Goal: Transaction & Acquisition: Purchase product/service

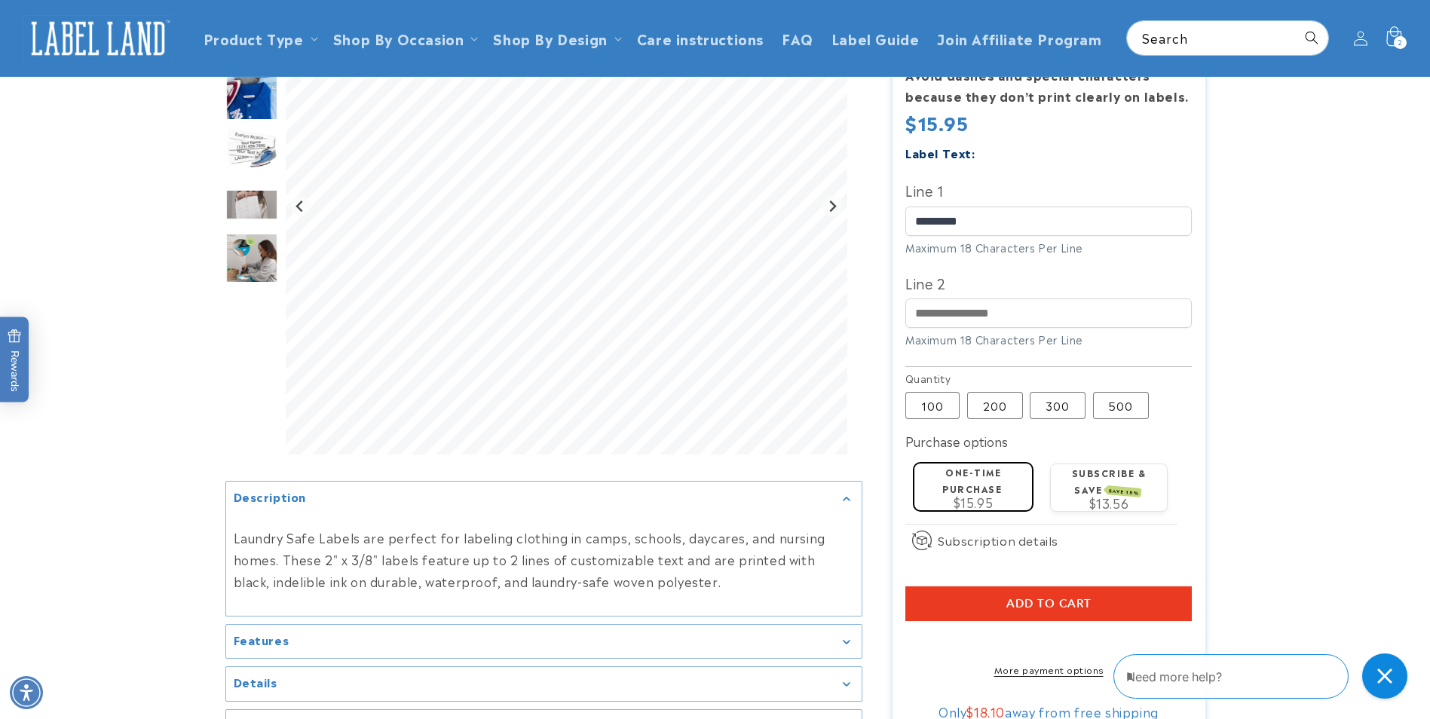
click at [1406, 44] on icon at bounding box center [1393, 37] width 35 height 35
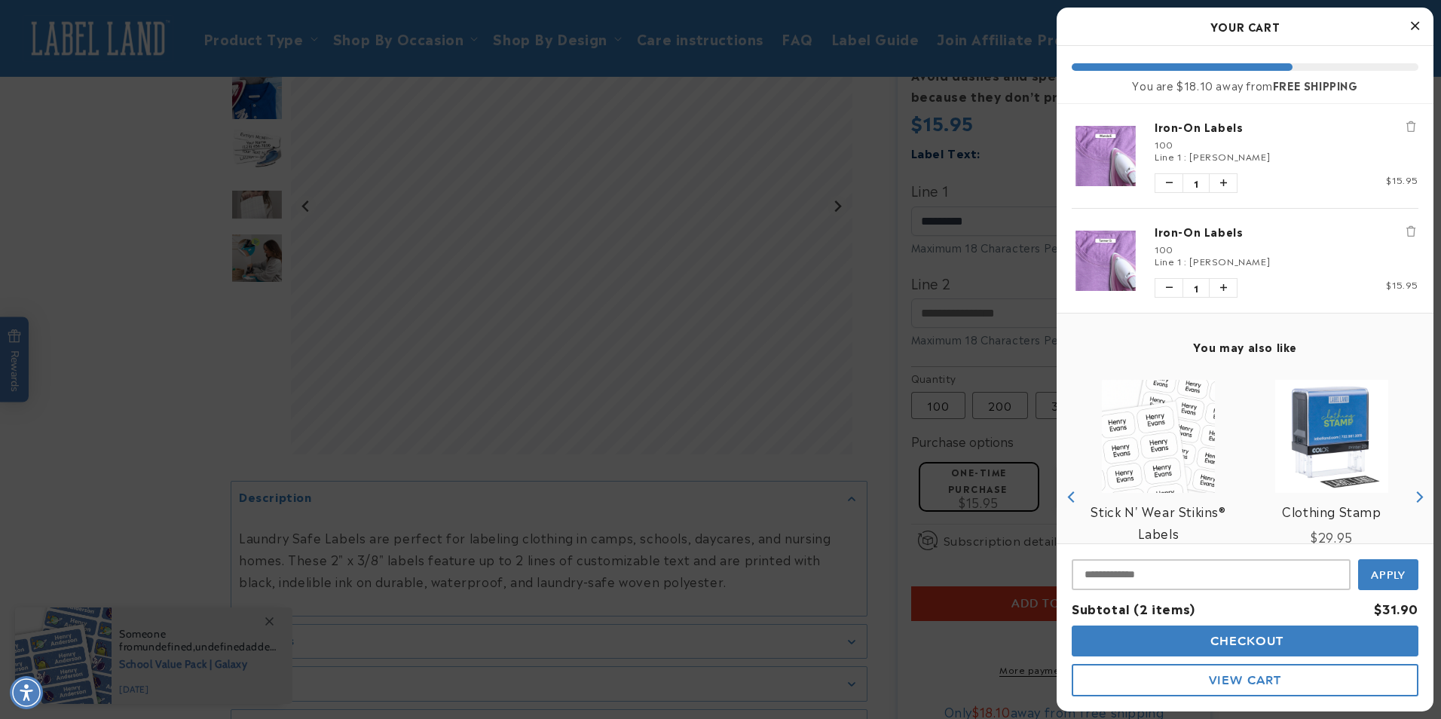
click at [1411, 25] on icon "Close Cart" at bounding box center [1415, 26] width 8 height 14
